Goal: Task Accomplishment & Management: Manage account settings

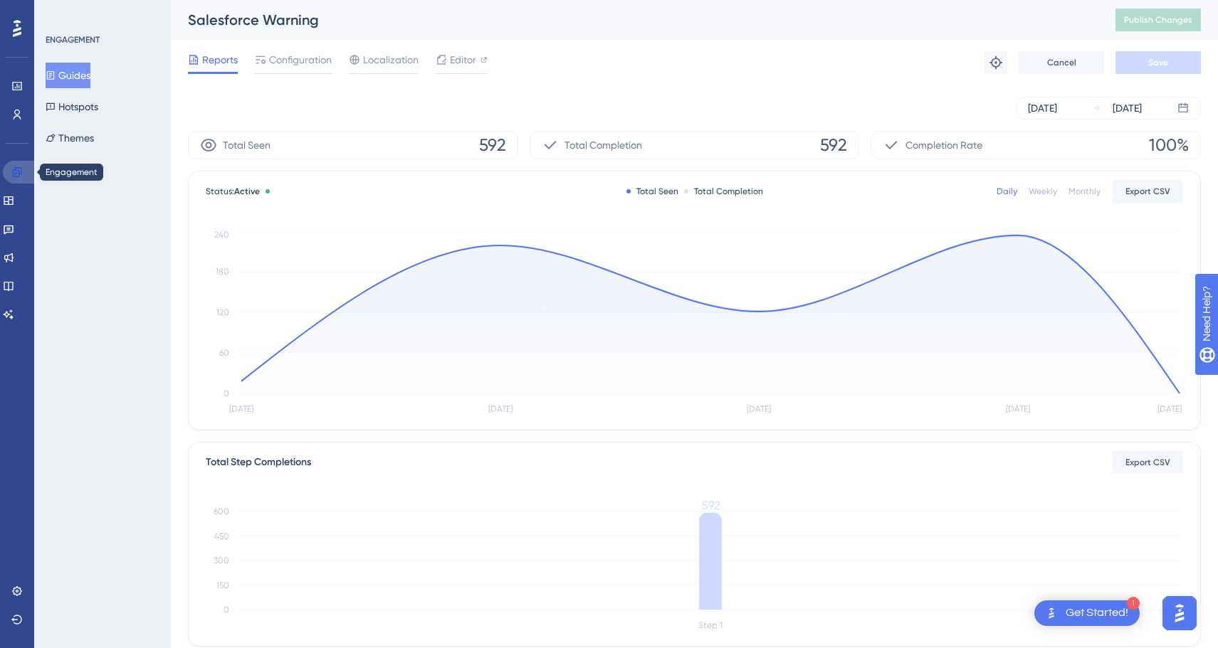
click at [18, 170] on icon at bounding box center [16, 171] width 9 height 9
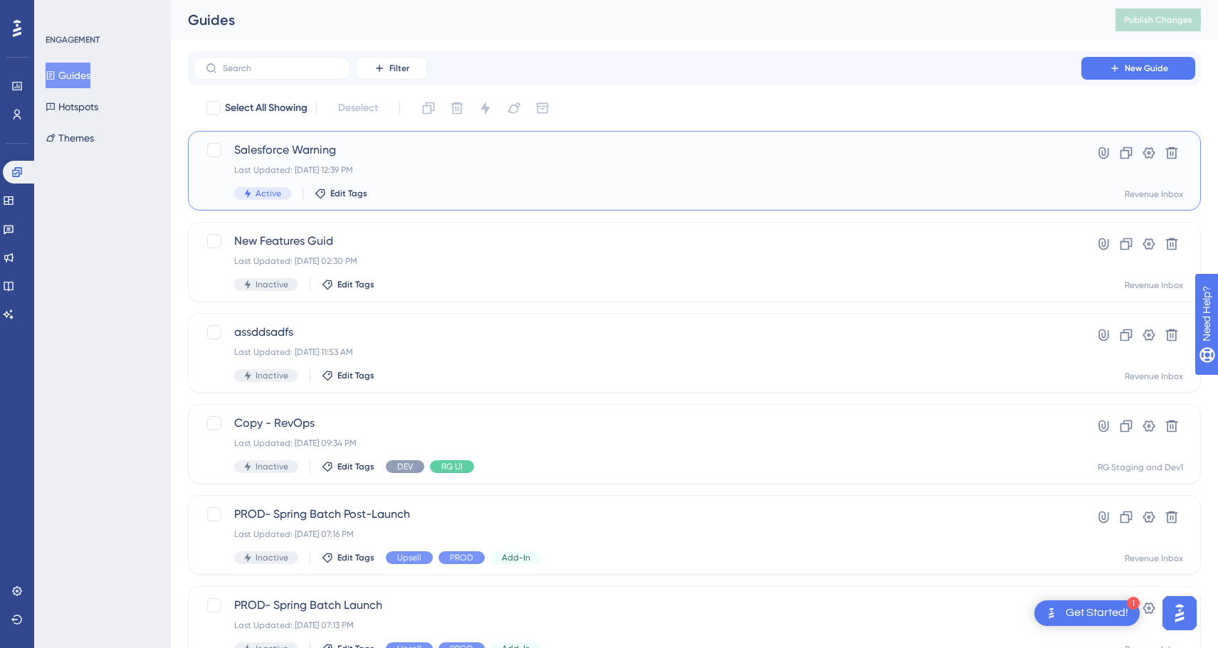
click at [389, 159] on div "Salesforce Warning Last Updated: [DATE] 12:39 PM Active Edit Tags" at bounding box center [637, 171] width 806 height 58
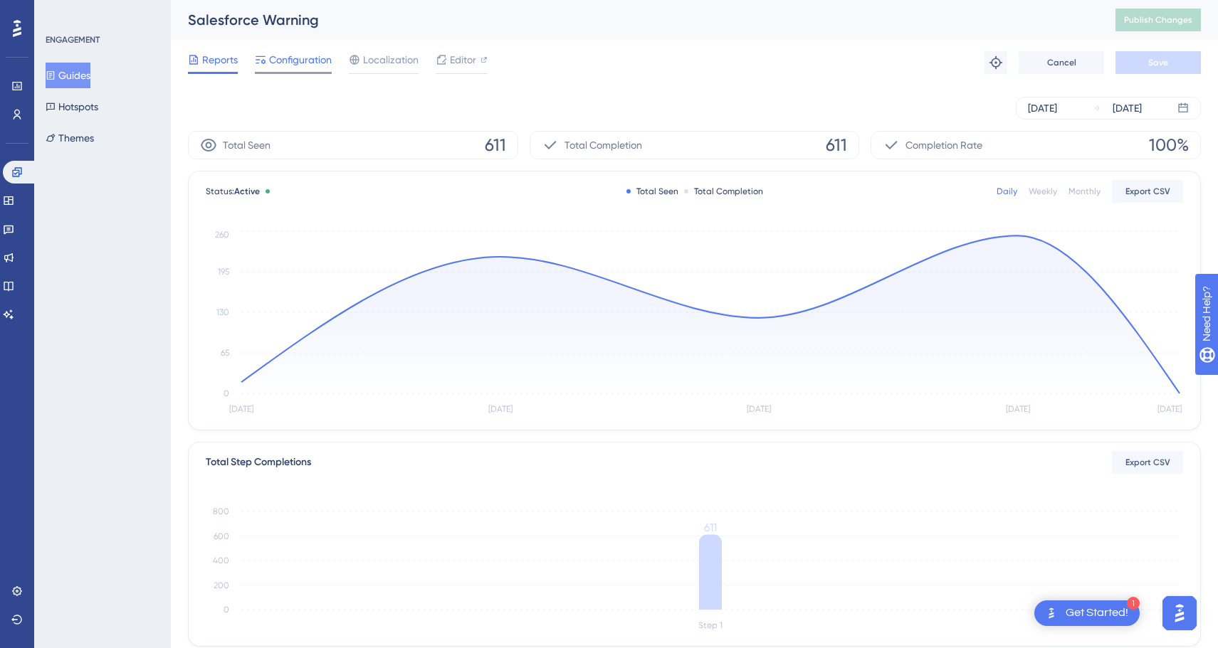
click at [303, 52] on span "Configuration" at bounding box center [300, 59] width 63 height 17
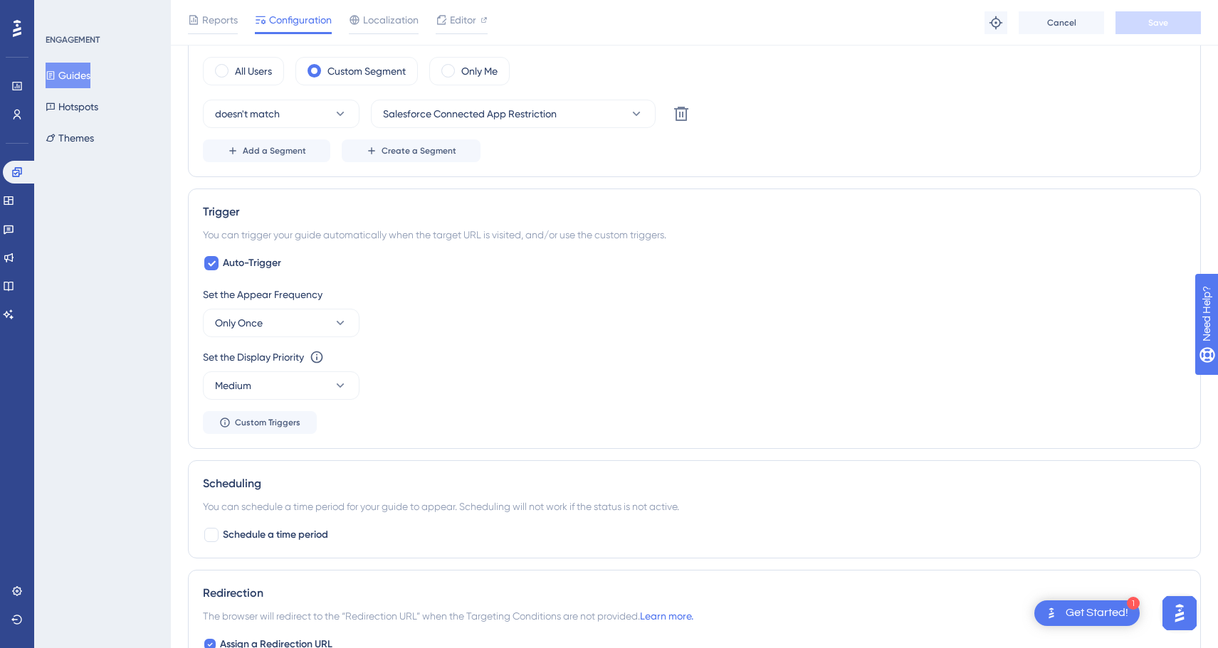
scroll to position [712, 0]
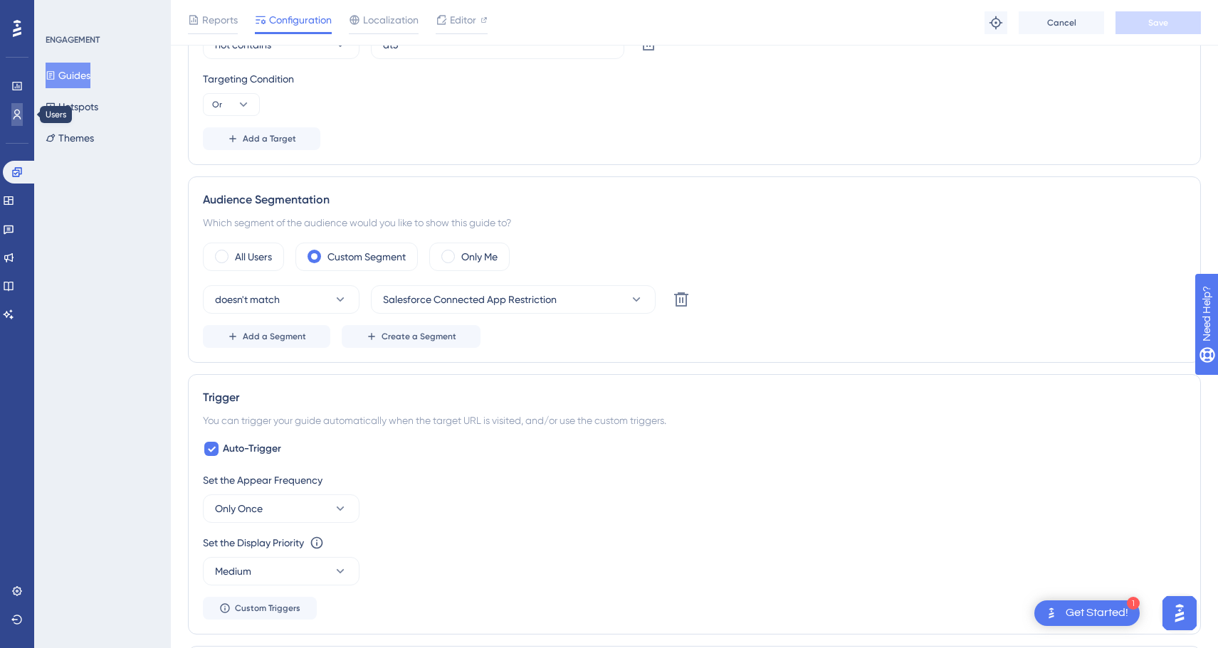
click at [15, 107] on link at bounding box center [16, 114] width 11 height 23
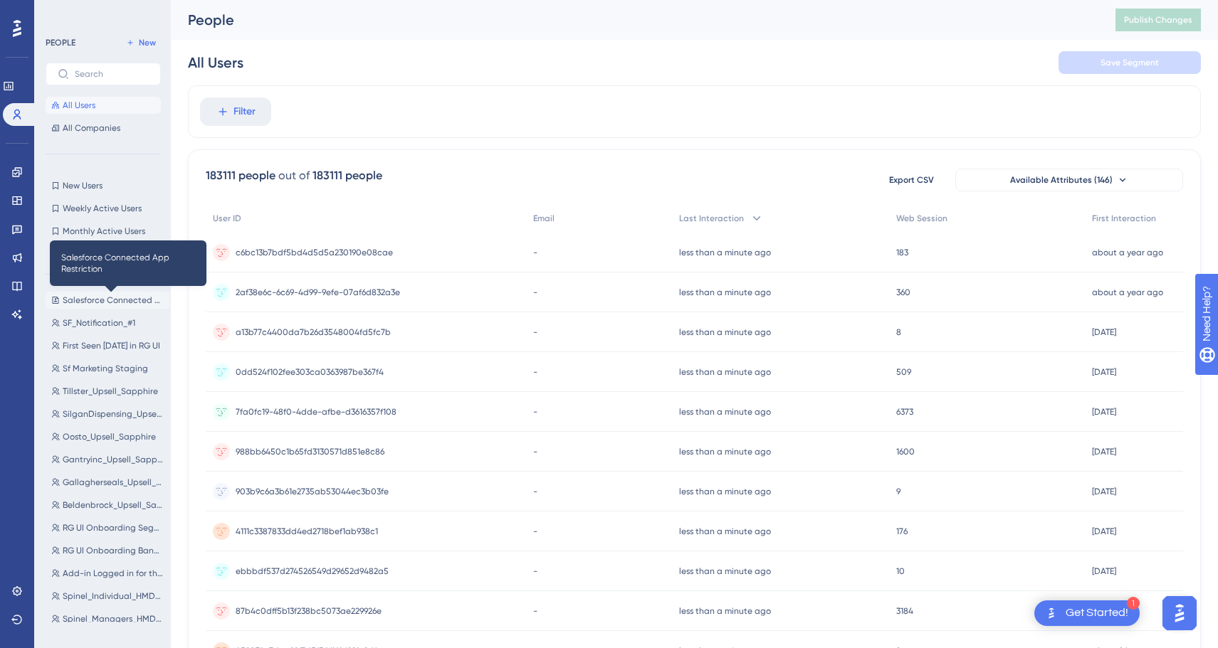
click at [83, 300] on span "Salesforce Connected App Restriction" at bounding box center [113, 300] width 101 height 11
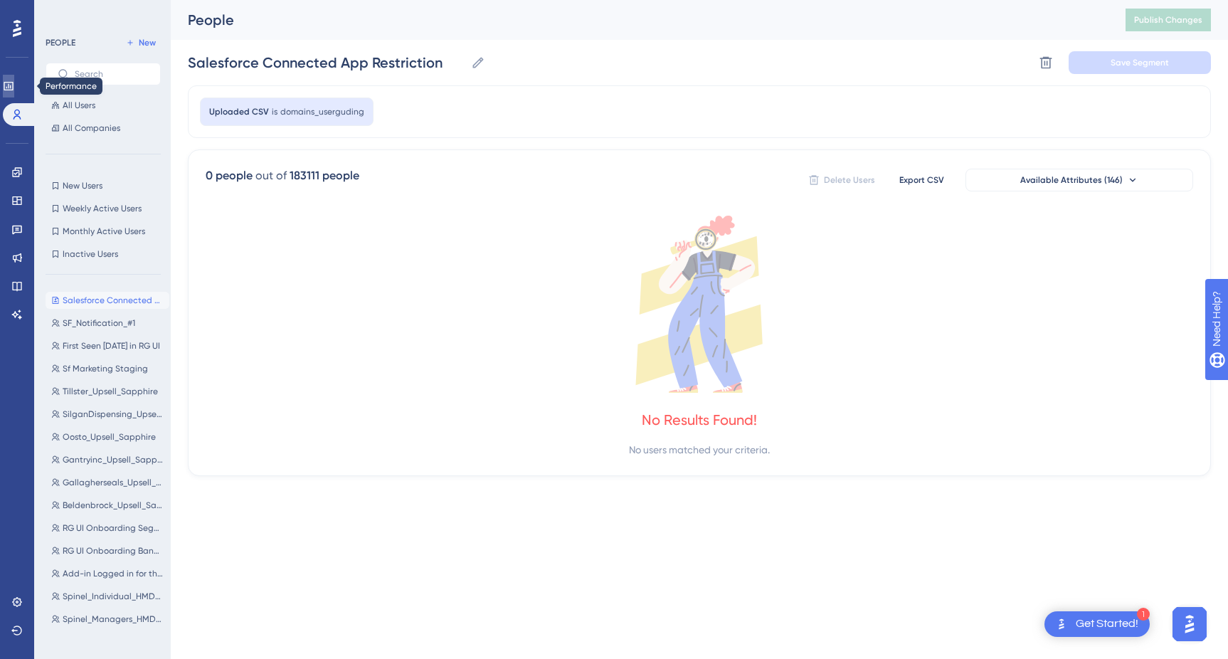
click at [14, 90] on link at bounding box center [8, 86] width 11 height 23
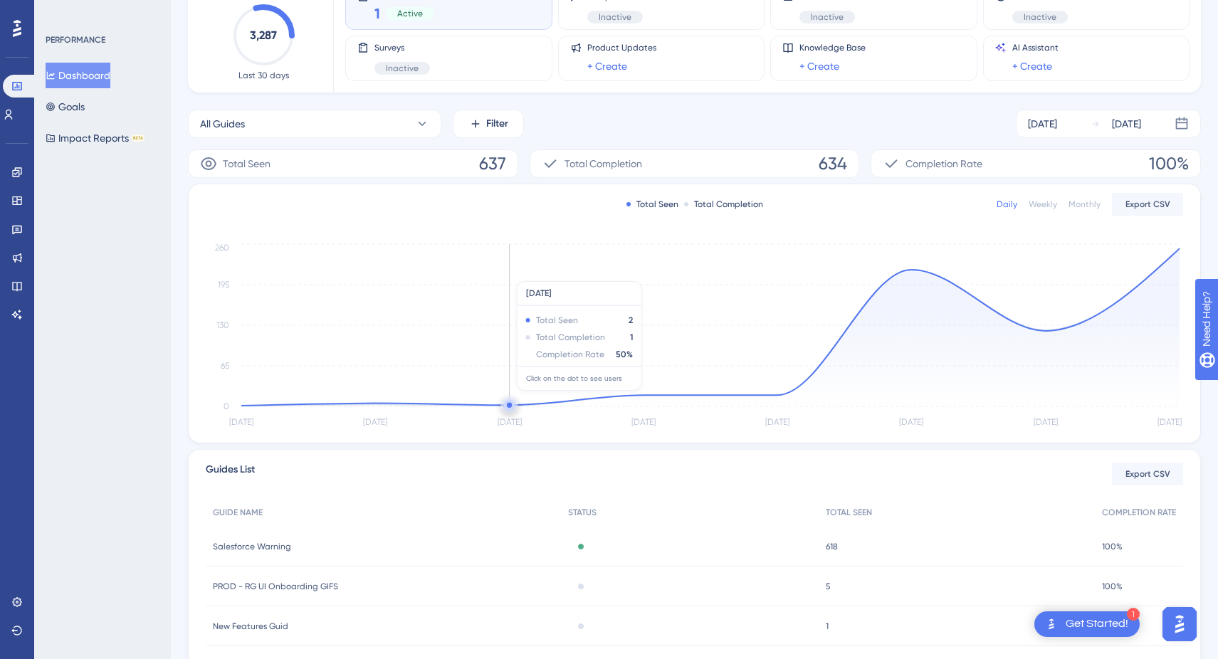
scroll to position [248, 0]
